Goal: Information Seeking & Learning: Understand process/instructions

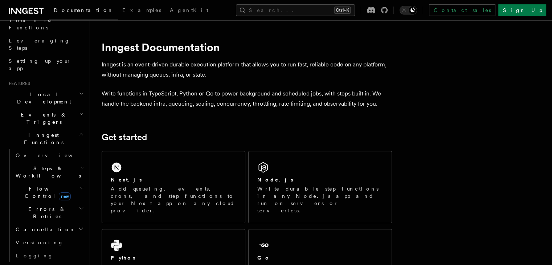
scroll to position [109, 0]
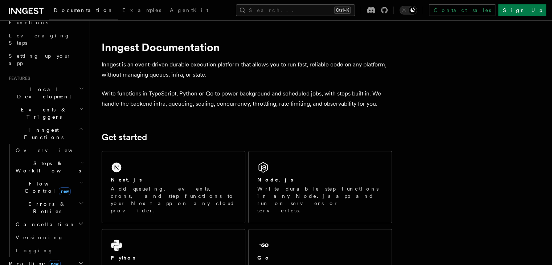
click at [49, 86] on span "Local Development" at bounding box center [42, 93] width 73 height 15
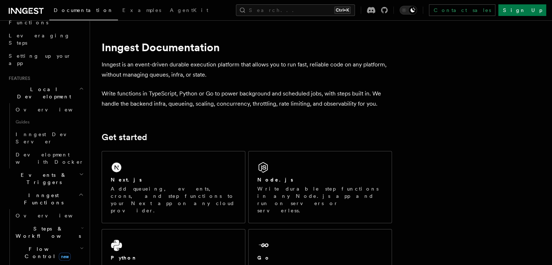
click at [49, 86] on span "Local Development" at bounding box center [42, 93] width 73 height 15
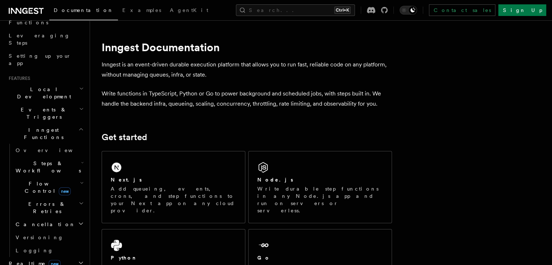
click at [60, 123] on h2 "Inngest Functions" at bounding box center [45, 133] width 79 height 20
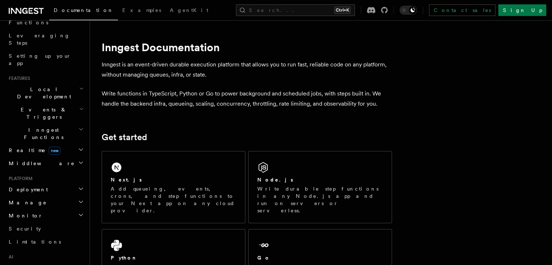
click at [29, 186] on span "Deployment" at bounding box center [27, 189] width 42 height 7
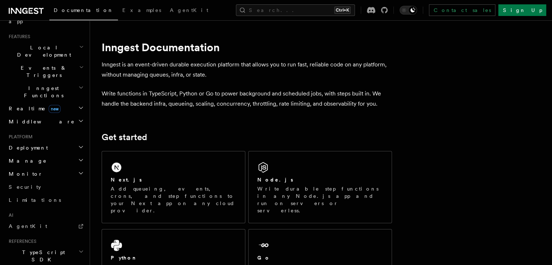
scroll to position [151, 0]
click at [29, 167] on h2 "Monitor" at bounding box center [45, 173] width 79 height 13
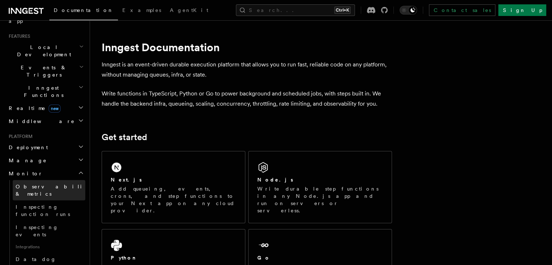
click at [33, 184] on span "Observability & metrics" at bounding box center [53, 190] width 75 height 13
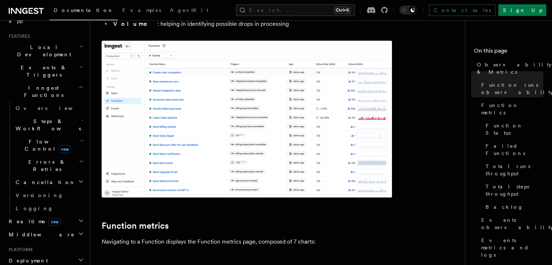
scroll to position [363, 0]
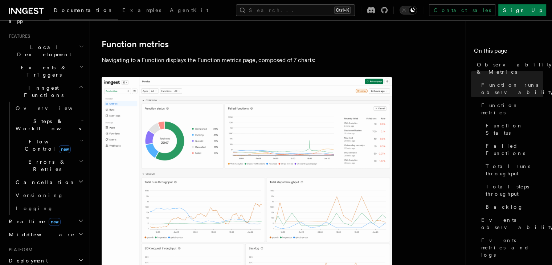
click at [185, 136] on img at bounding box center [247, 229] width 290 height 305
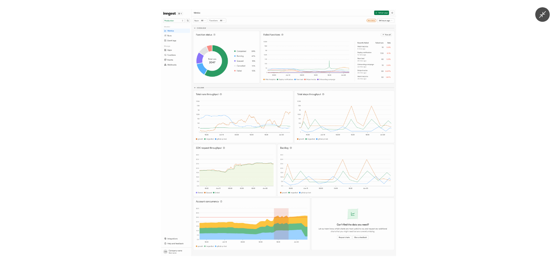
click at [193, 135] on img at bounding box center [278, 132] width 235 height 247
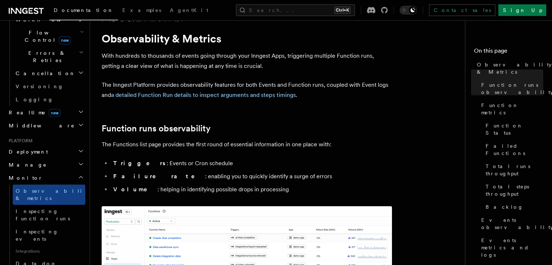
scroll to position [0, 0]
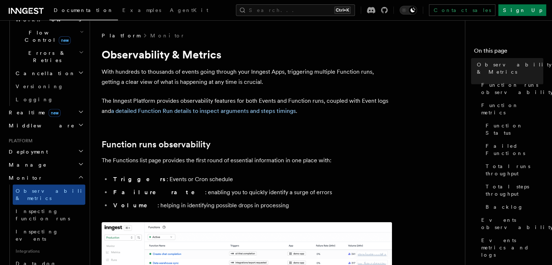
click at [21, 174] on span "Monitor" at bounding box center [24, 177] width 37 height 7
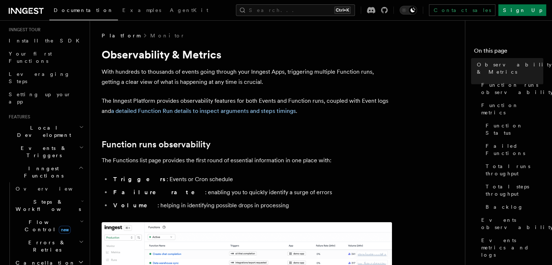
scroll to position [68, 0]
click at [44, 167] on span "Inngest Functions" at bounding box center [42, 174] width 73 height 15
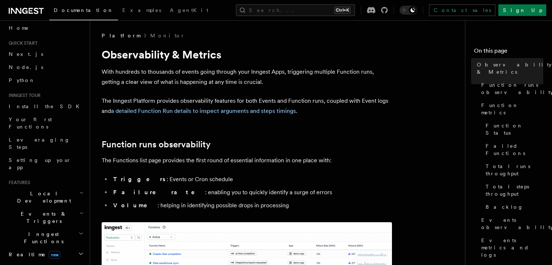
scroll to position [0, 0]
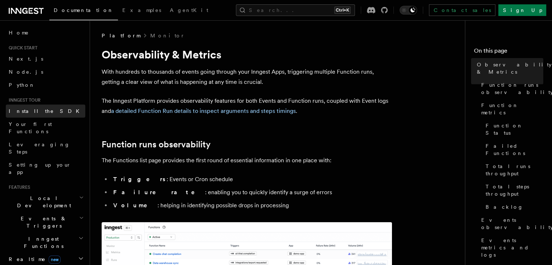
click at [36, 109] on span "Install the SDK" at bounding box center [46, 111] width 75 height 6
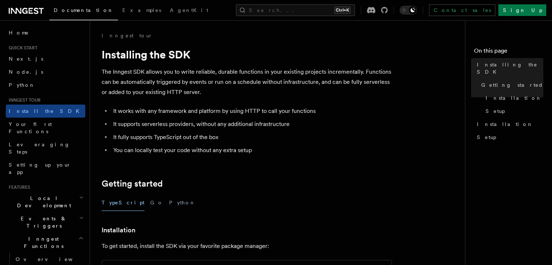
click at [45, 195] on span "Local Development" at bounding box center [42, 202] width 73 height 15
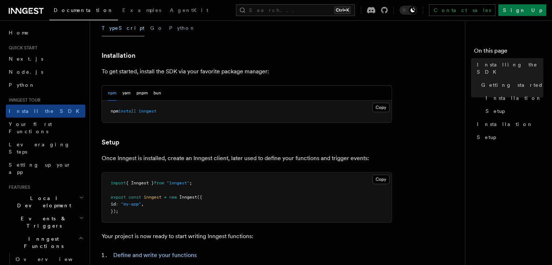
scroll to position [218, 0]
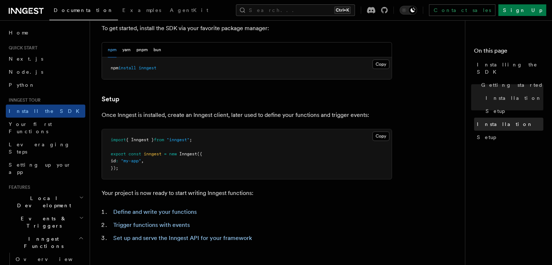
click at [477, 121] on span "Installation" at bounding box center [505, 124] width 56 height 7
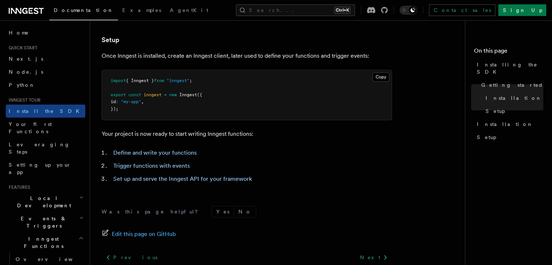
scroll to position [338, 0]
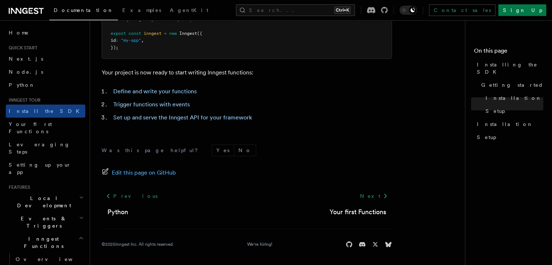
click at [60, 192] on h2 "Local Development" at bounding box center [45, 202] width 79 height 20
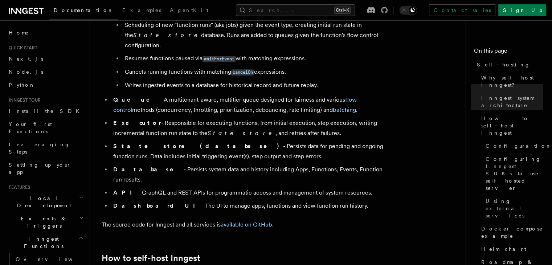
scroll to position [653, 0]
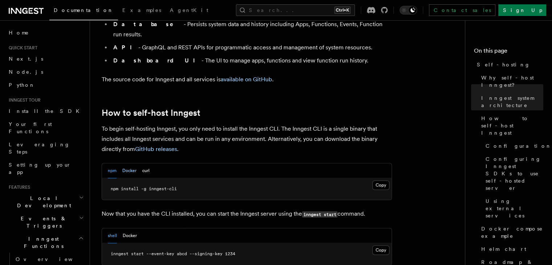
click at [135, 163] on button "Docker" at bounding box center [129, 170] width 14 height 15
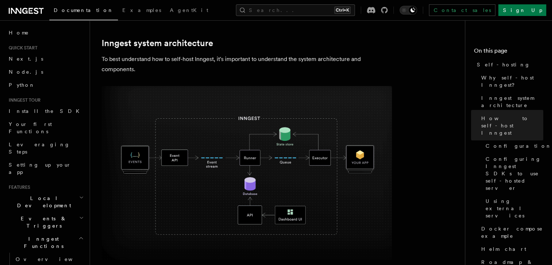
scroll to position [0, 0]
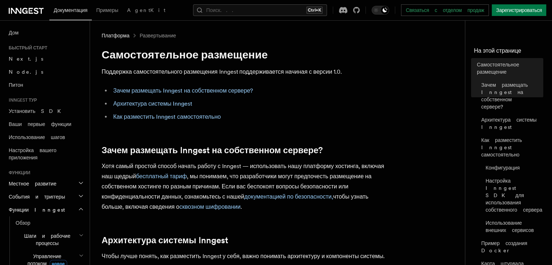
click at [336, 120] on li "Как разместить Inngest самостоятельно" at bounding box center [251, 117] width 281 height 10
click at [360, 10] on icon at bounding box center [356, 10] width 7 height 7
click at [168, 177] on font "бесплатный тариф" at bounding box center [161, 176] width 51 height 7
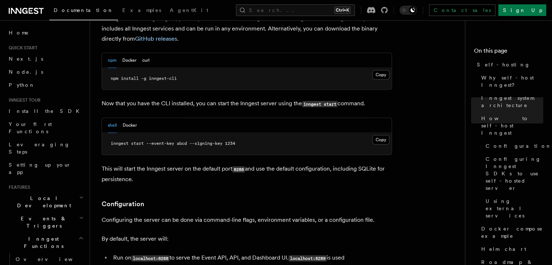
scroll to position [762, 0]
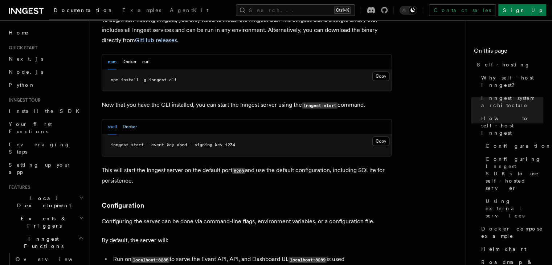
click at [132, 119] on button "Docker" at bounding box center [130, 126] width 14 height 15
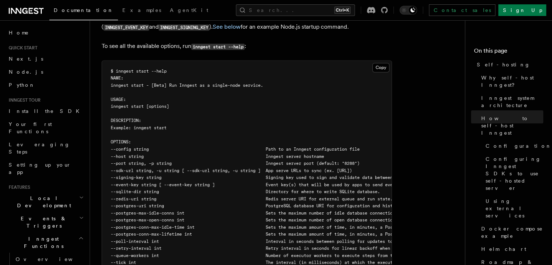
scroll to position [1234, 0]
